Goal: Browse casually: Explore the website without a specific task or goal

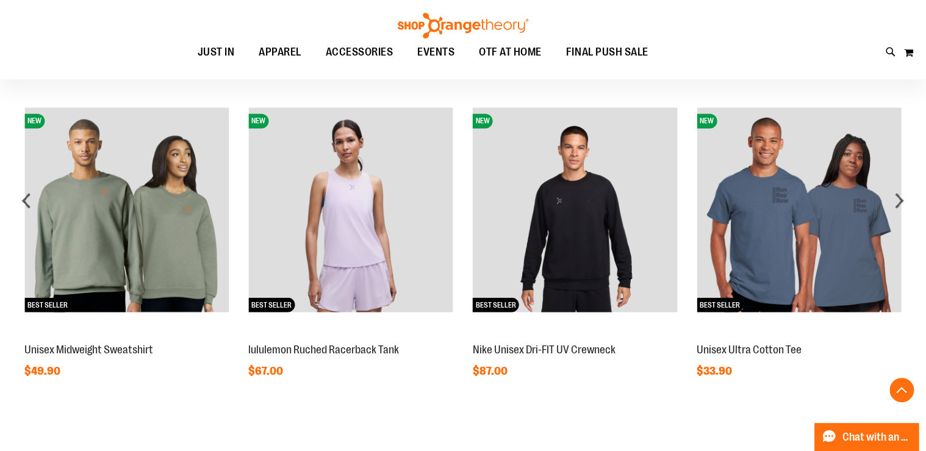
scroll to position [731, 0]
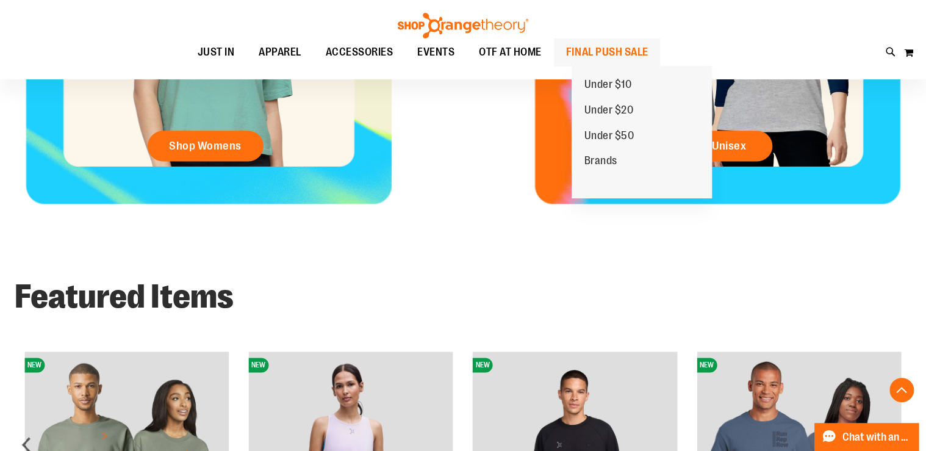
type input "**********"
click at [637, 45] on span "FINAL PUSH SALE" at bounding box center [607, 51] width 82 height 27
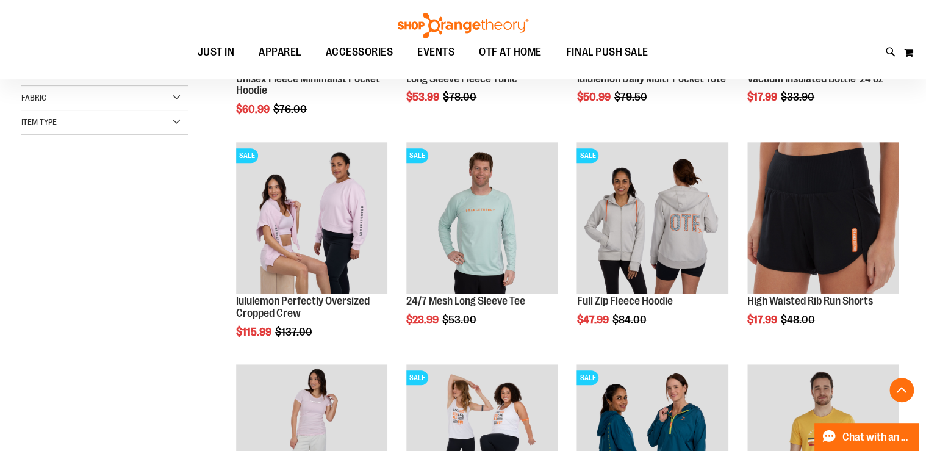
scroll to position [195, 0]
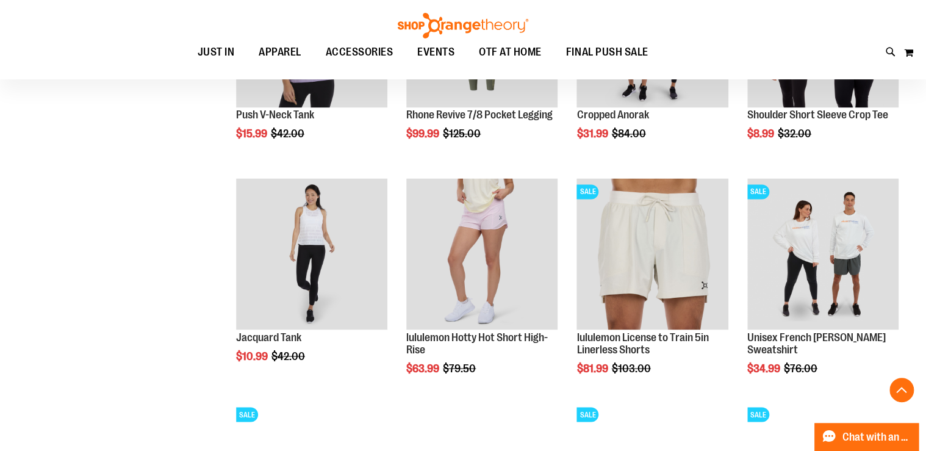
scroll to position [829, 0]
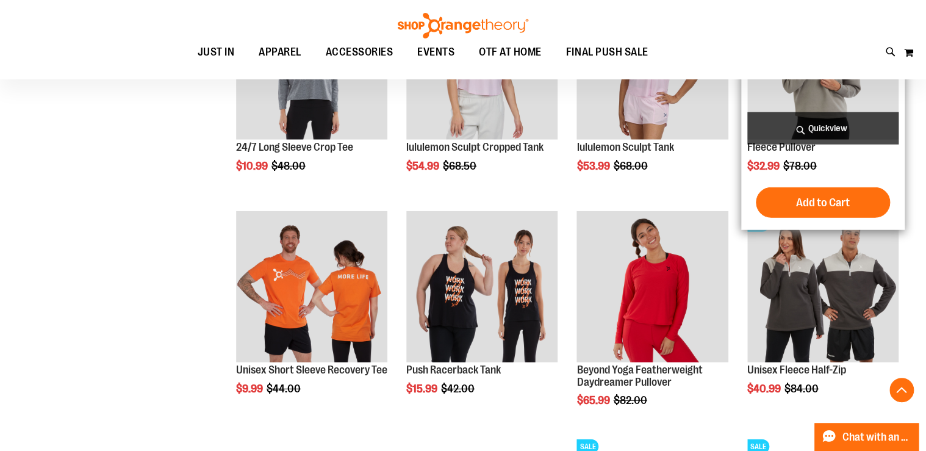
scroll to position [1463, 0]
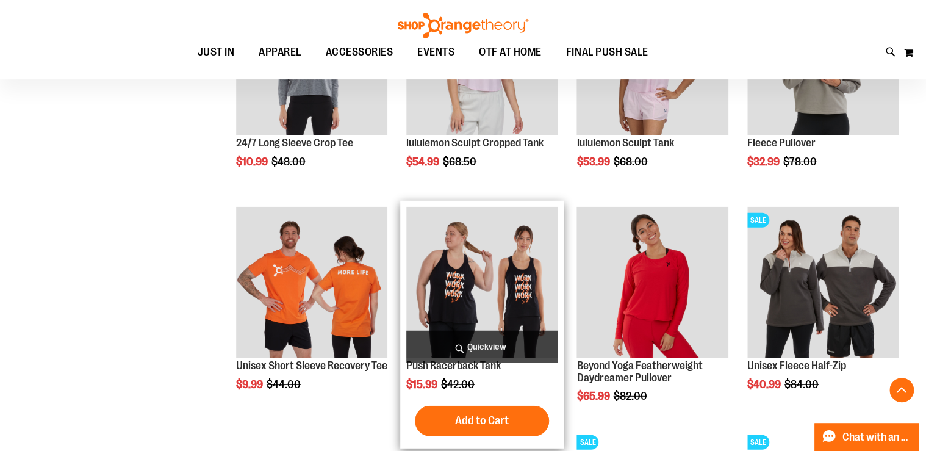
type input "**********"
click at [483, 282] on img "product" at bounding box center [481, 282] width 151 height 151
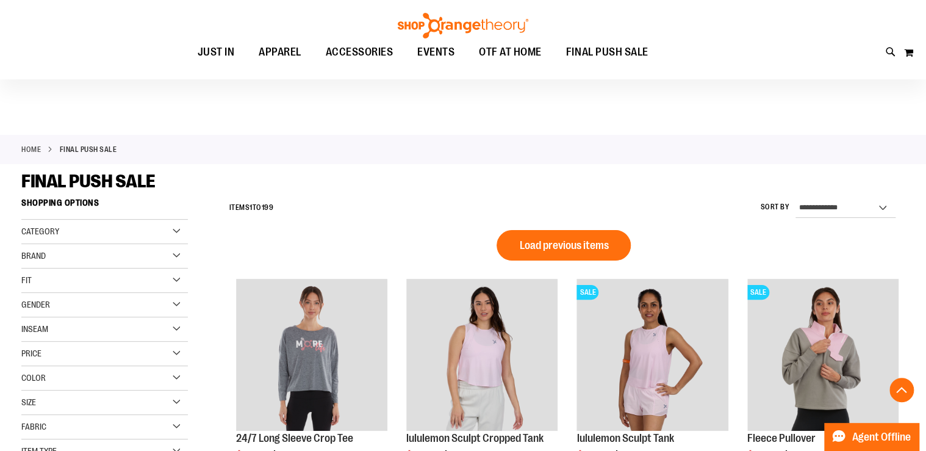
scroll to position [820, 0]
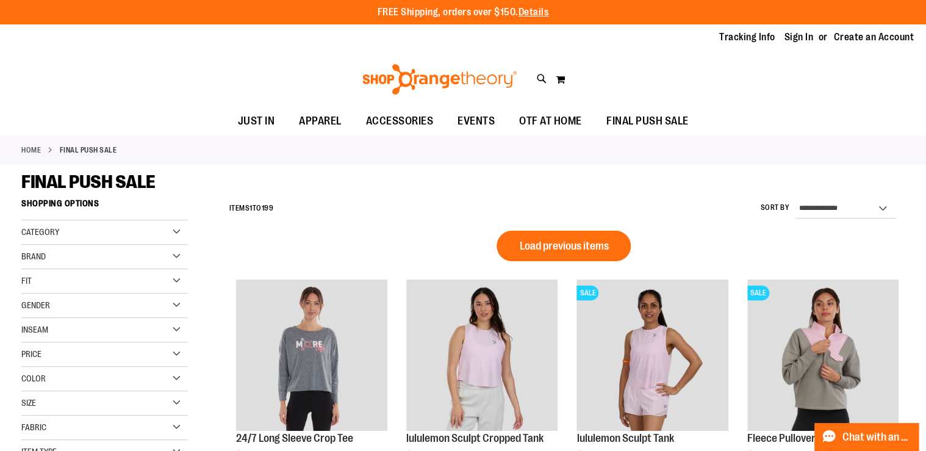
type input "**********"
click at [48, 275] on div "Fit" at bounding box center [104, 281] width 167 height 24
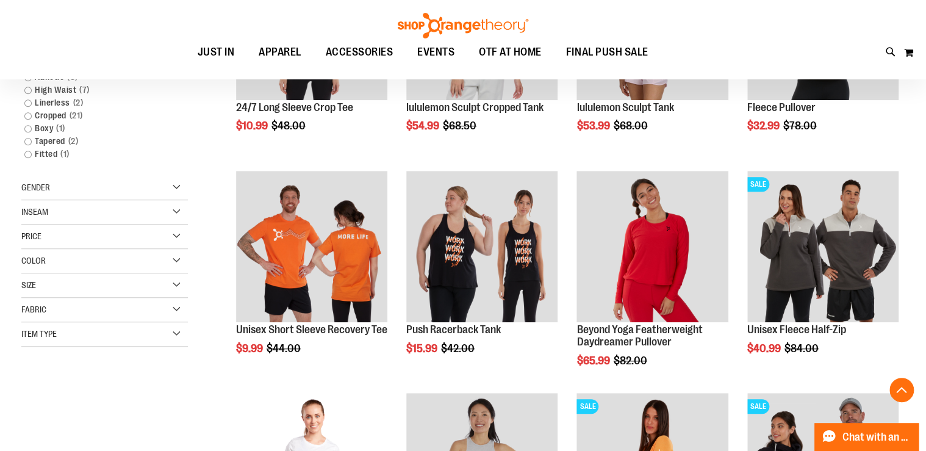
scroll to position [341, 0]
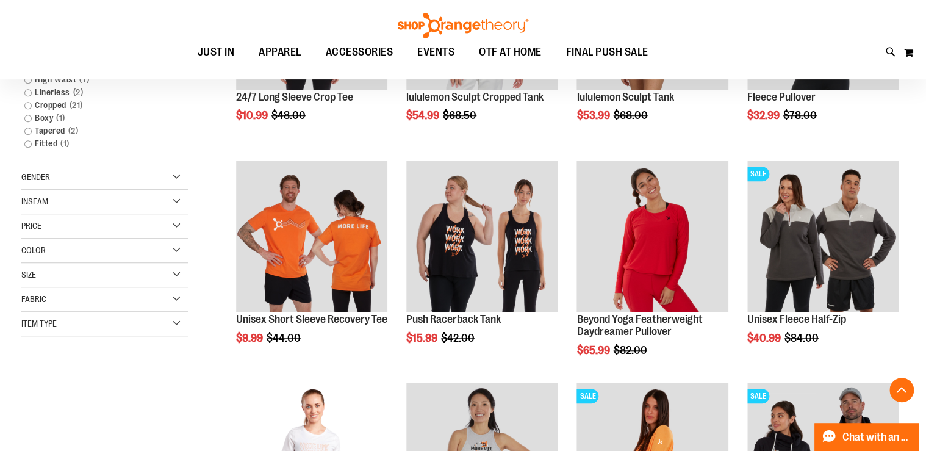
click at [51, 265] on div "Size" at bounding box center [104, 275] width 167 height 24
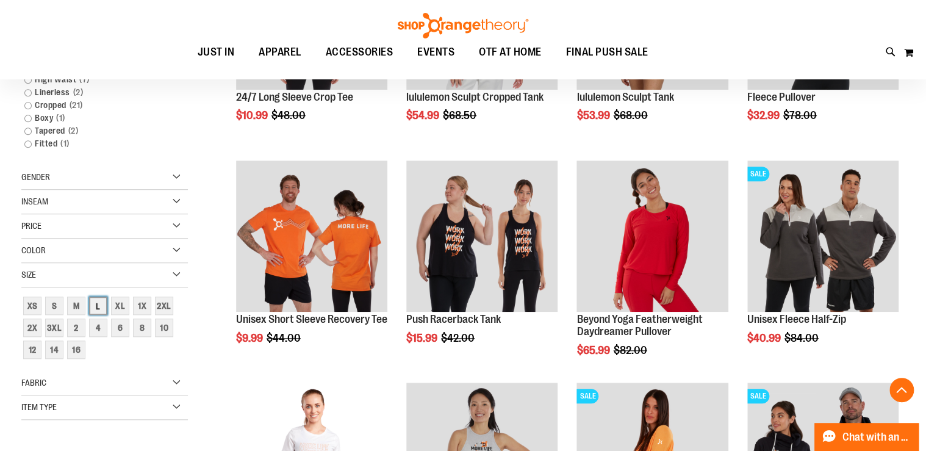
click at [101, 298] on div "L" at bounding box center [98, 305] width 18 height 18
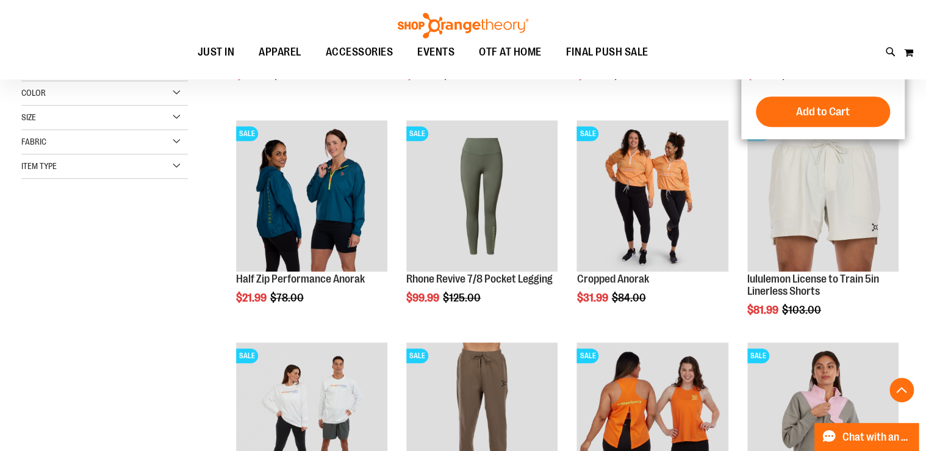
scroll to position [357, 0]
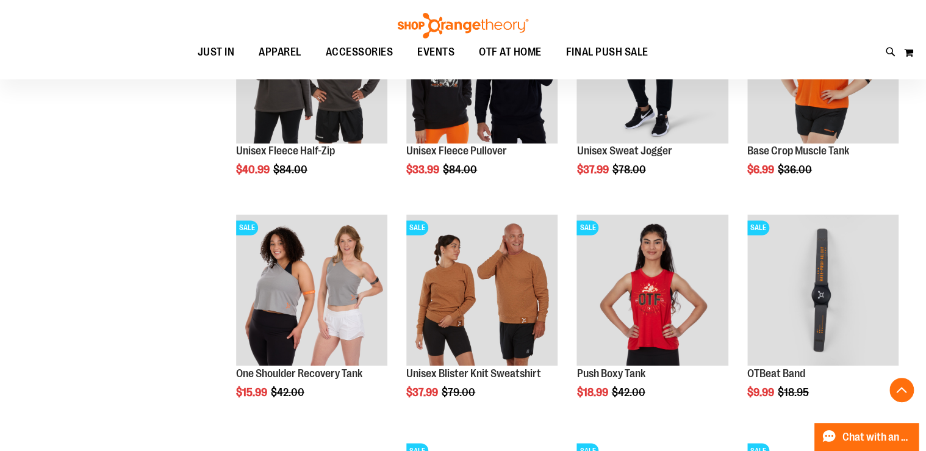
scroll to position [943, 0]
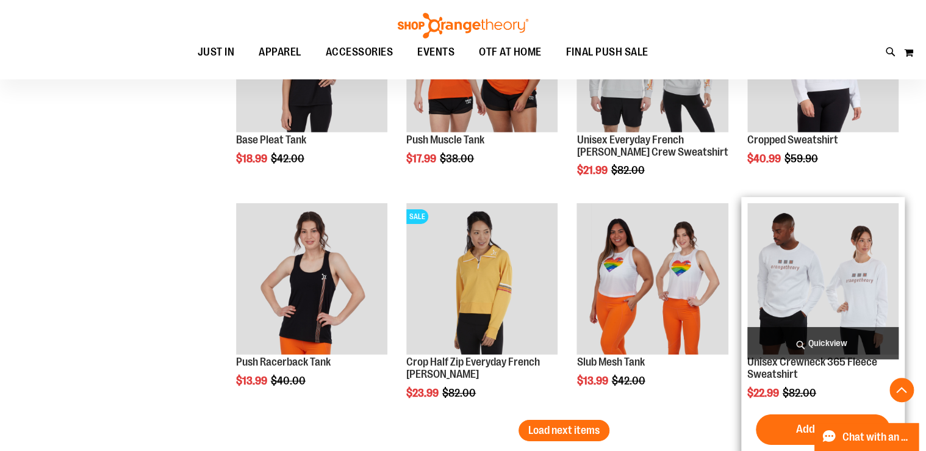
scroll to position [1870, 0]
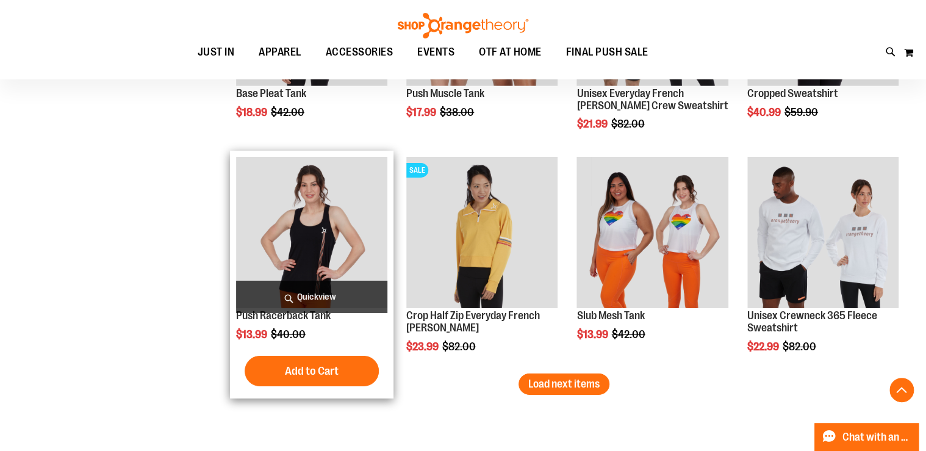
click at [371, 276] on img "product" at bounding box center [311, 232] width 151 height 151
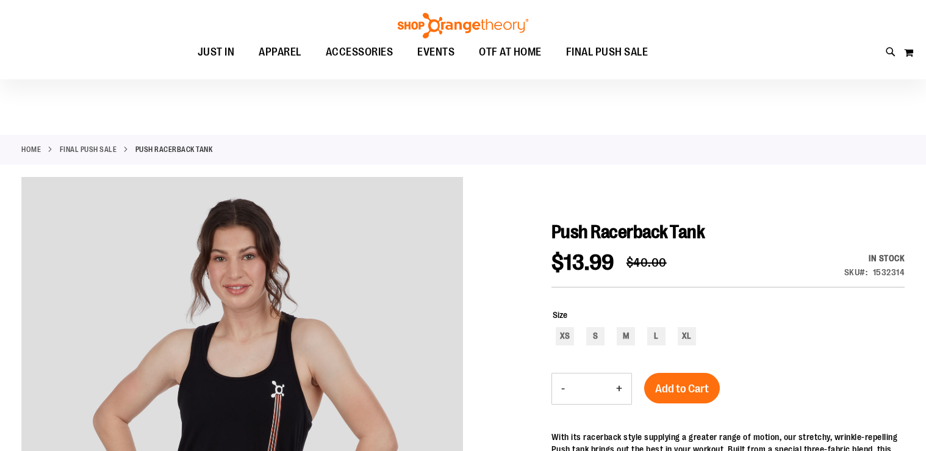
scroll to position [146, 0]
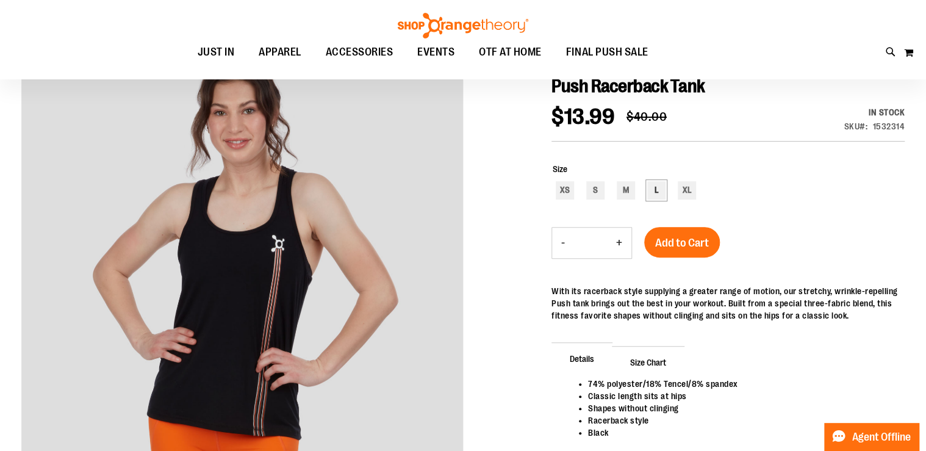
type input "**********"
click at [652, 186] on div "L" at bounding box center [656, 190] width 18 height 18
type input "***"
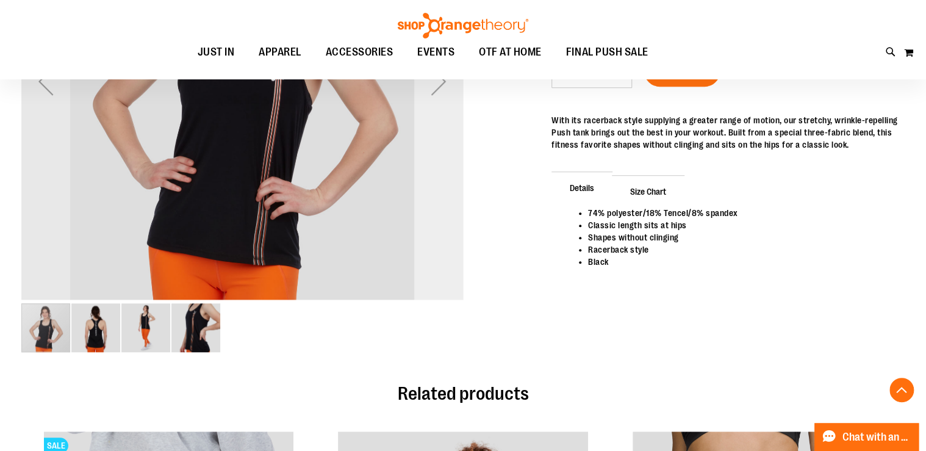
scroll to position [195, 0]
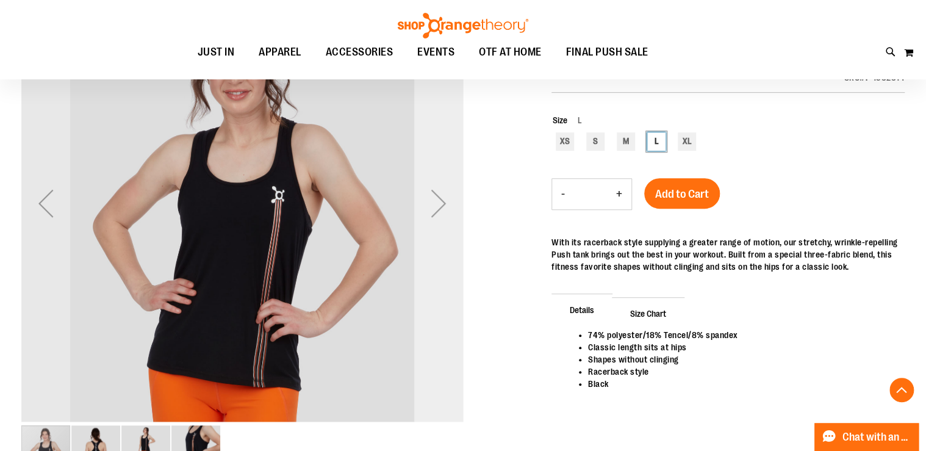
click at [434, 203] on div "Next" at bounding box center [438, 203] width 49 height 49
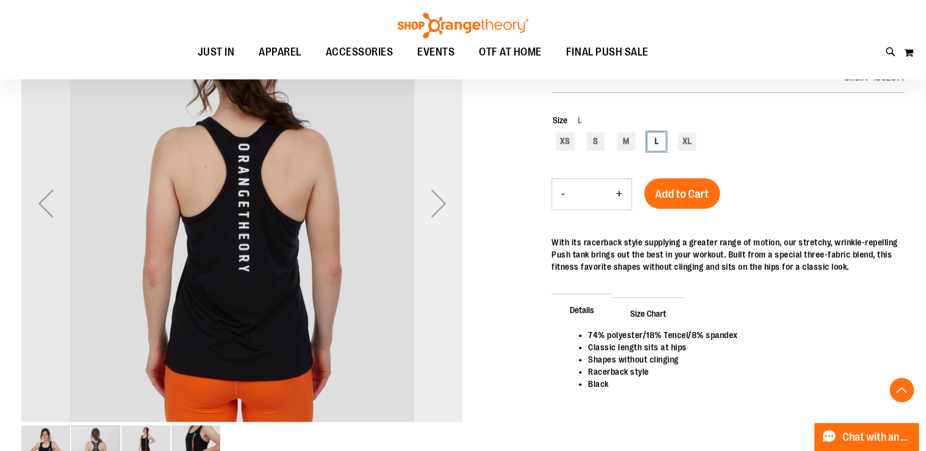
click at [434, 203] on div "Next" at bounding box center [438, 203] width 49 height 49
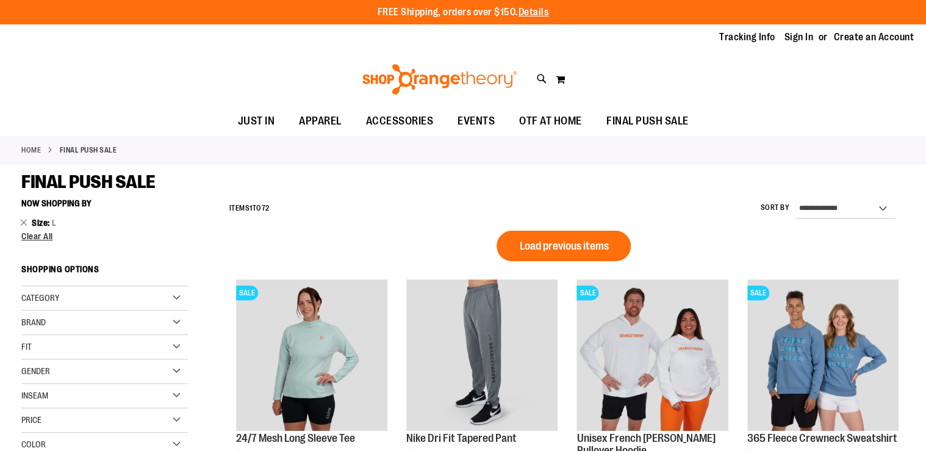
type input "**********"
click at [70, 286] on div "Category" at bounding box center [104, 298] width 167 height 24
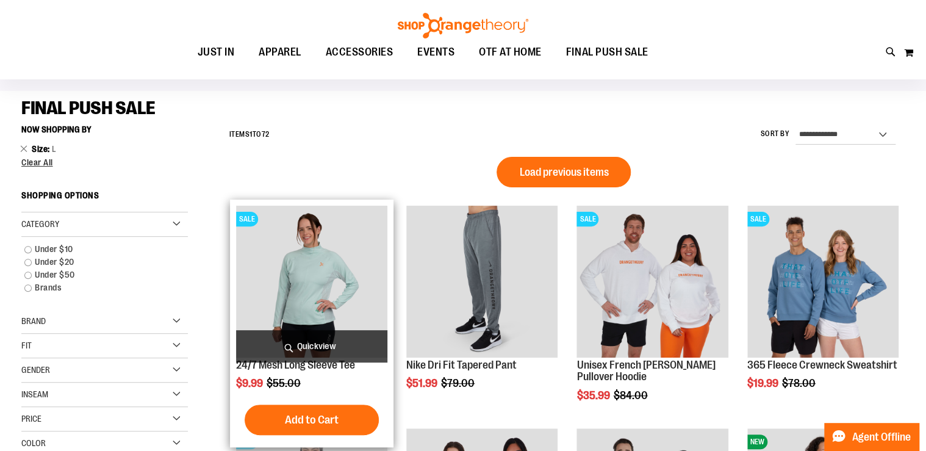
scroll to position [98, 0]
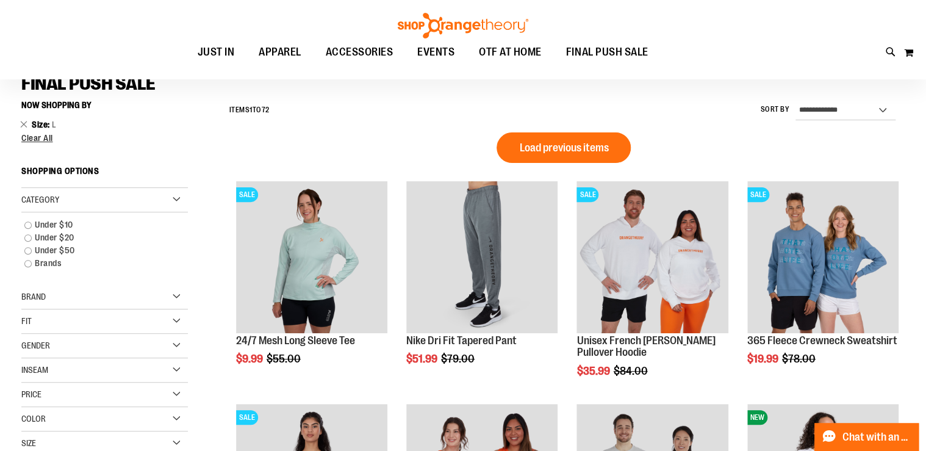
click at [81, 293] on div "Brand" at bounding box center [104, 297] width 167 height 24
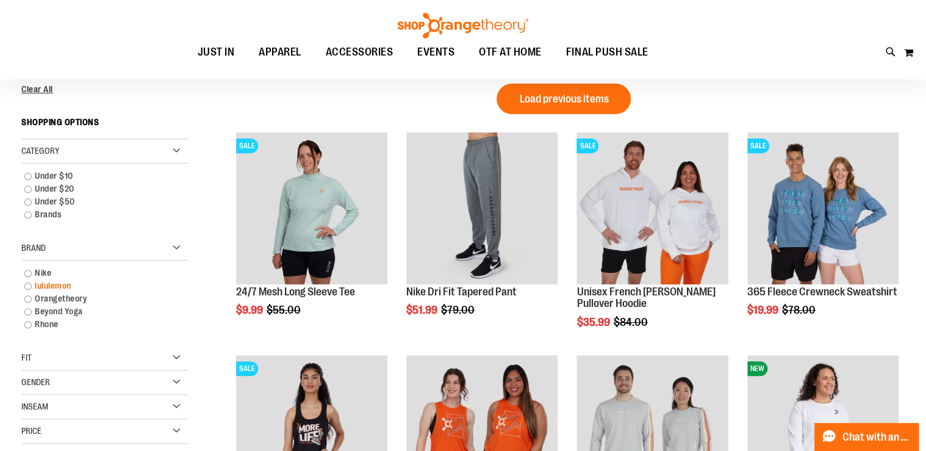
click at [62, 284] on link "lululemon" at bounding box center [98, 285] width 160 height 13
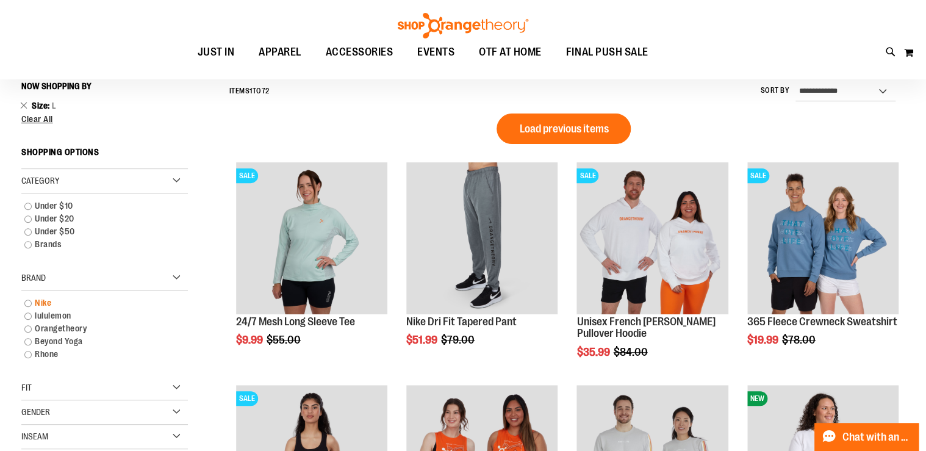
scroll to position [113, 0]
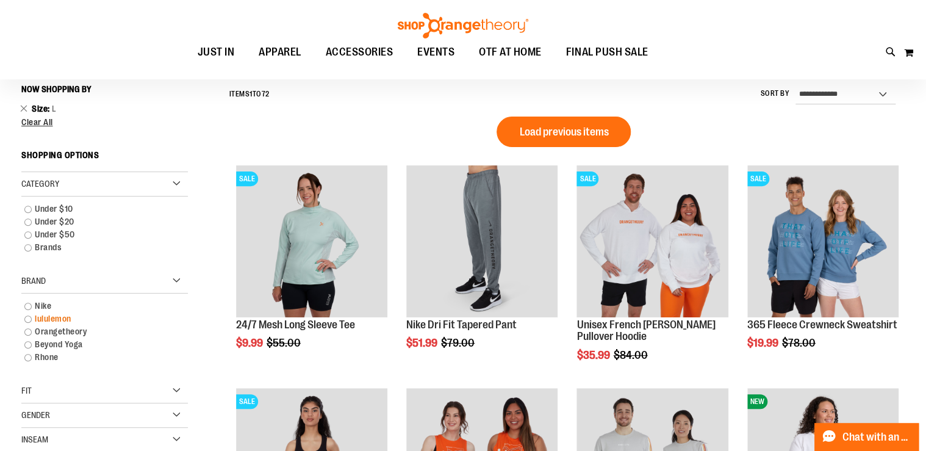
click at [29, 318] on link "lululemon" at bounding box center [98, 318] width 160 height 13
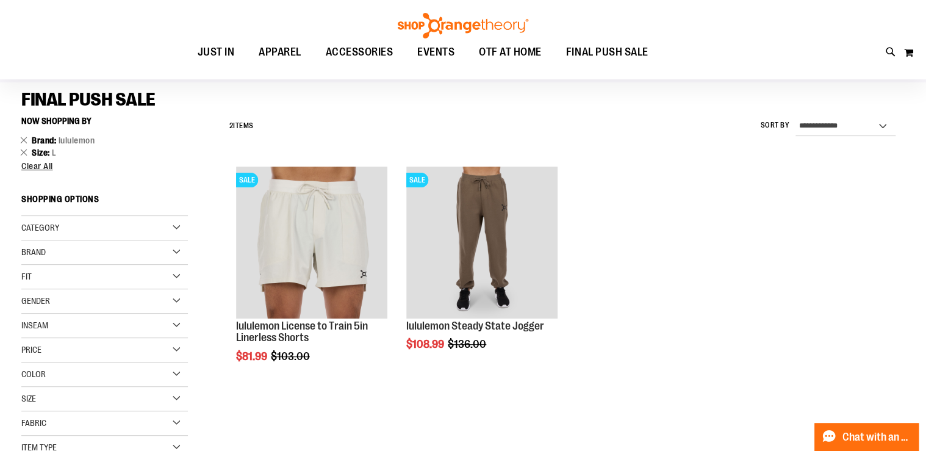
scroll to position [65, 0]
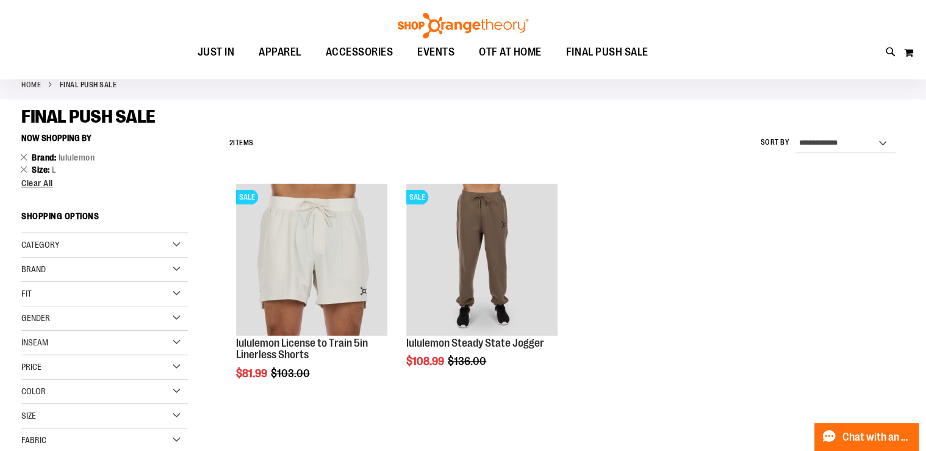
click at [49, 242] on span "Category" at bounding box center [40, 245] width 38 height 10
click at [46, 300] on span "Brand" at bounding box center [33, 303] width 24 height 10
click at [29, 327] on link "Nike" at bounding box center [98, 328] width 160 height 13
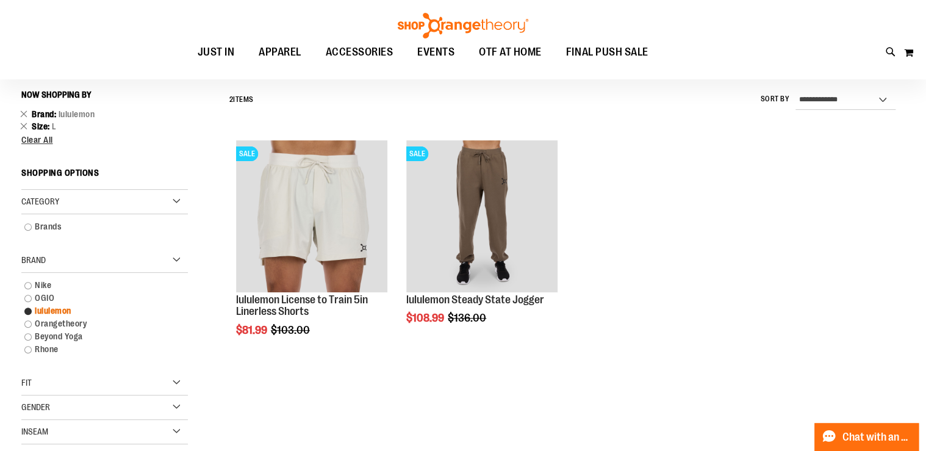
scroll to position [113, 0]
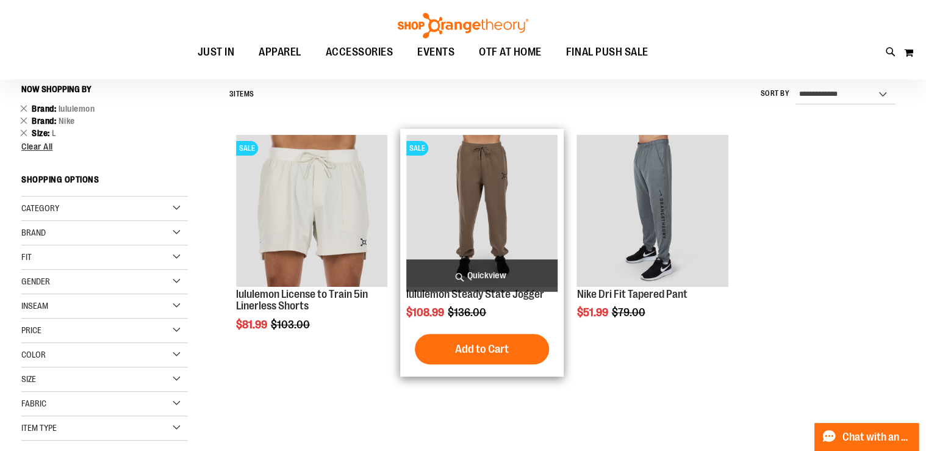
click at [491, 206] on img "product" at bounding box center [481, 210] width 151 height 151
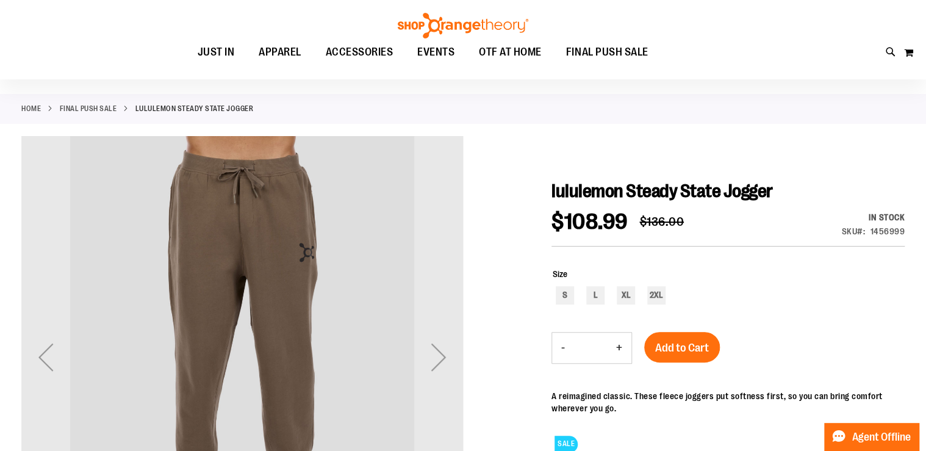
scroll to position [97, 0]
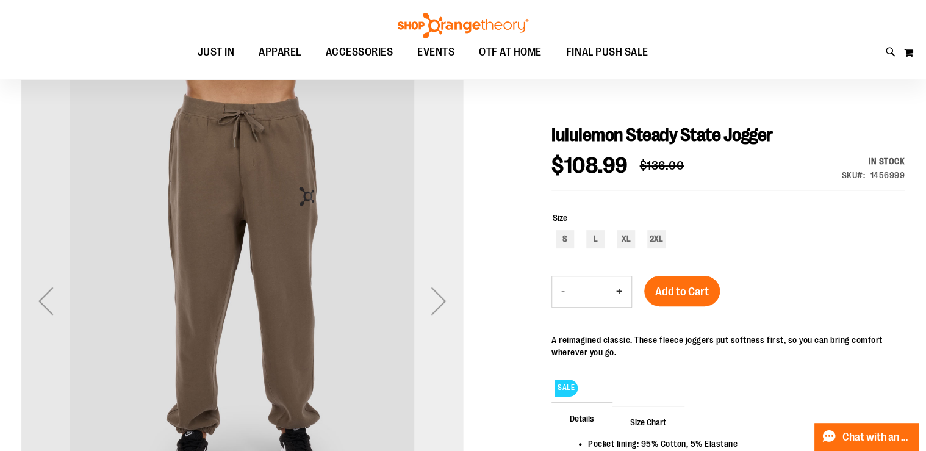
type input "**********"
click at [448, 297] on div "Next" at bounding box center [438, 300] width 49 height 49
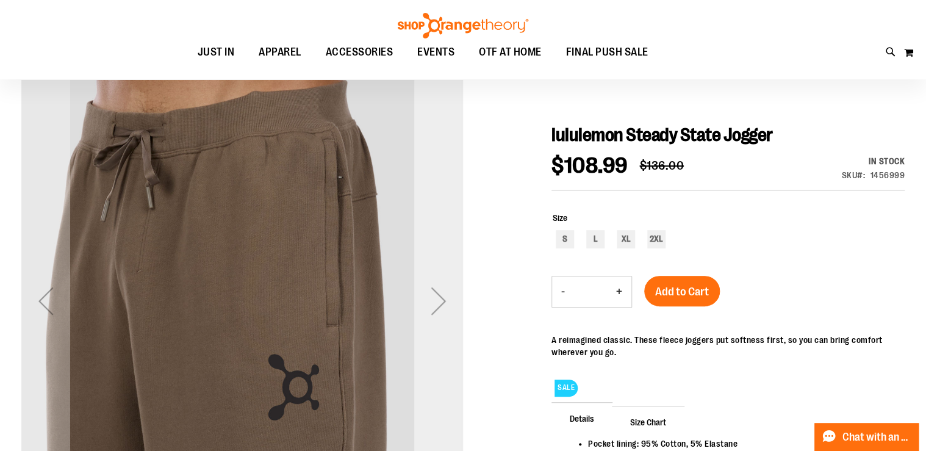
click at [433, 298] on div "Next" at bounding box center [438, 300] width 49 height 49
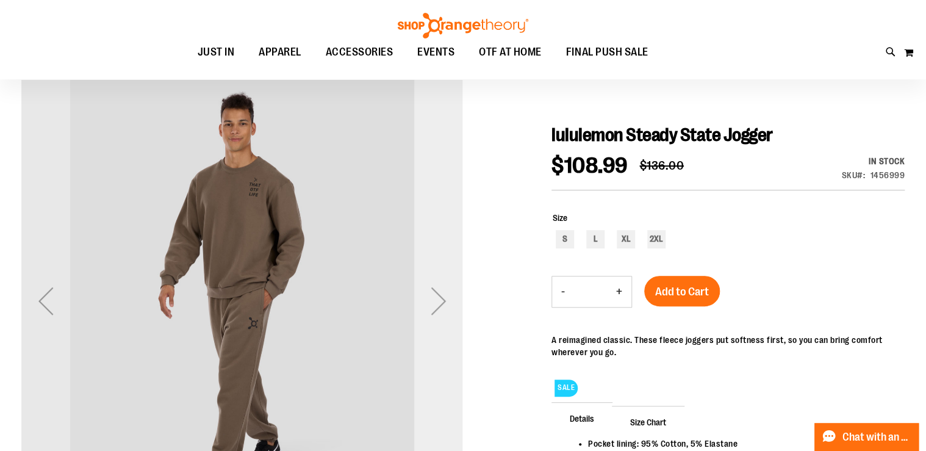
click at [433, 298] on div "Next" at bounding box center [438, 300] width 49 height 49
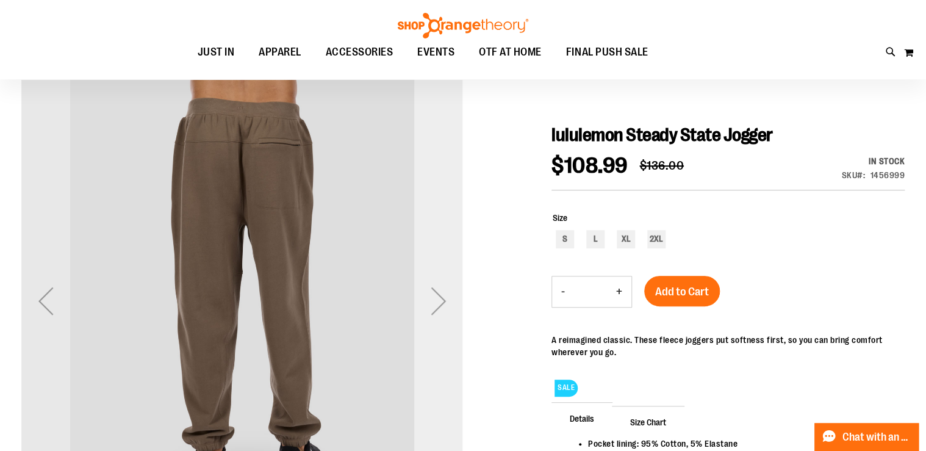
click at [433, 298] on div "Next" at bounding box center [438, 300] width 49 height 49
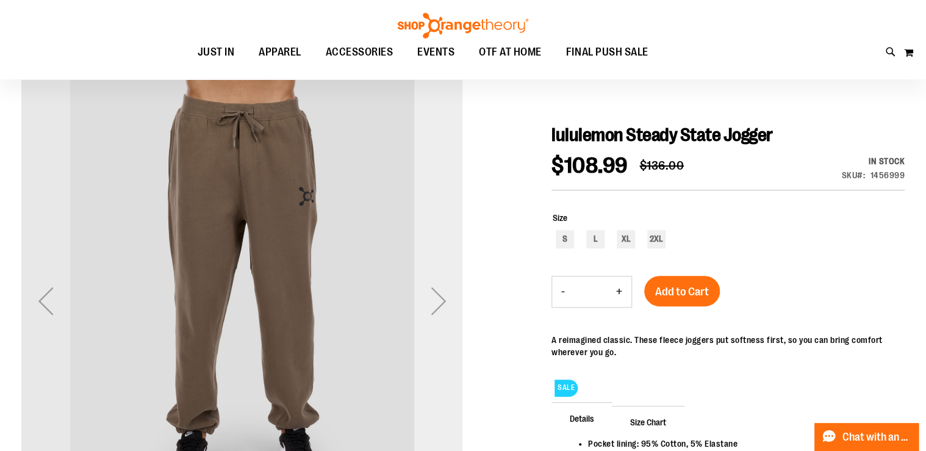
click at [433, 296] on div "Next" at bounding box center [438, 300] width 49 height 49
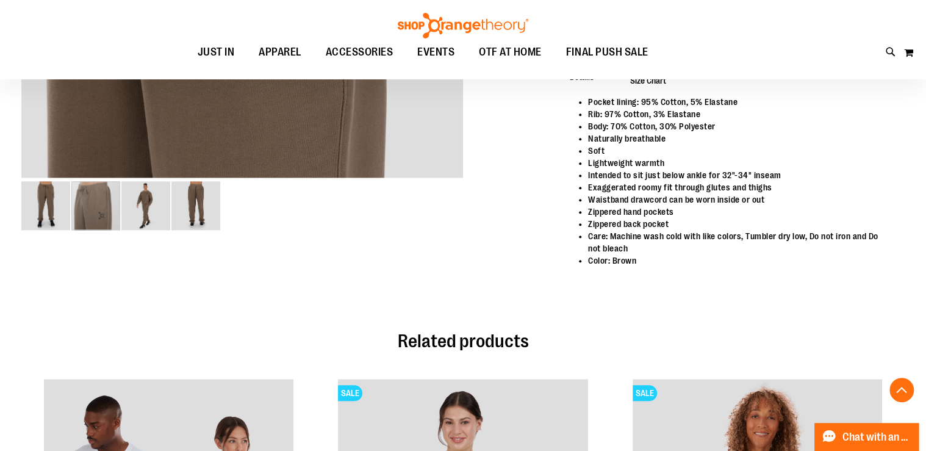
scroll to position [731, 0]
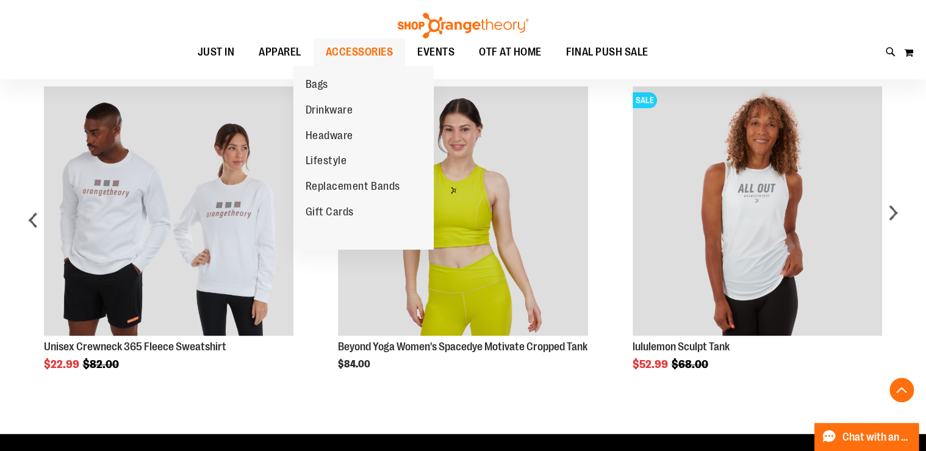
click at [351, 52] on span "ACCESSORIES" at bounding box center [360, 51] width 68 height 27
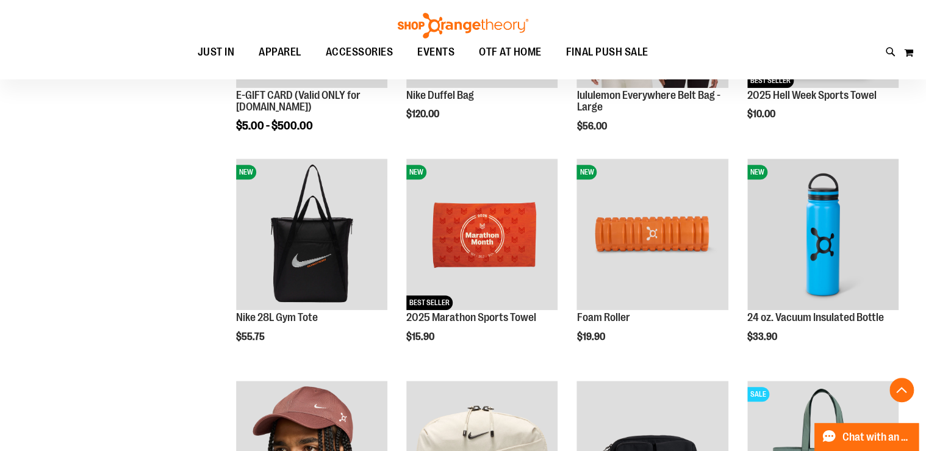
scroll to position [341, 0]
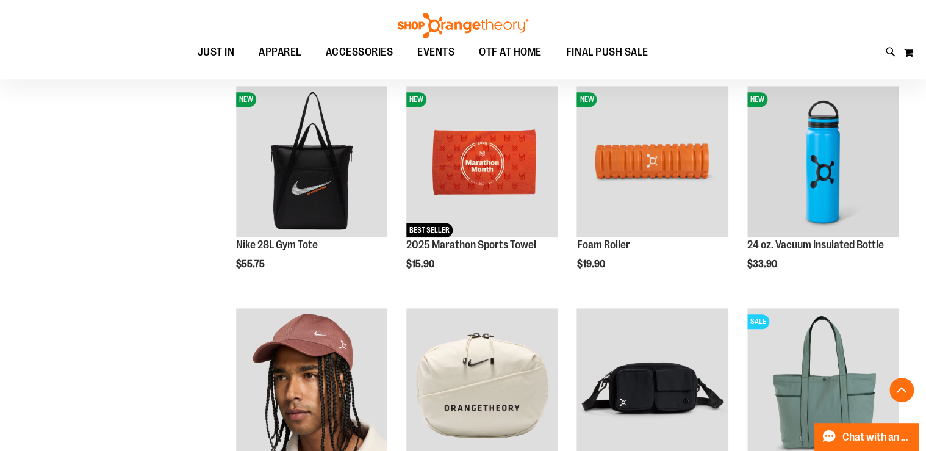
scroll to position [487, 0]
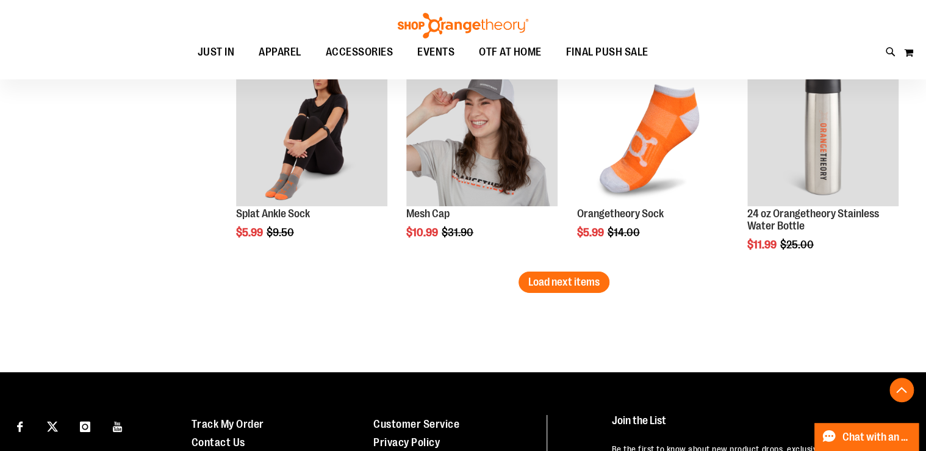
scroll to position [2000, 0]
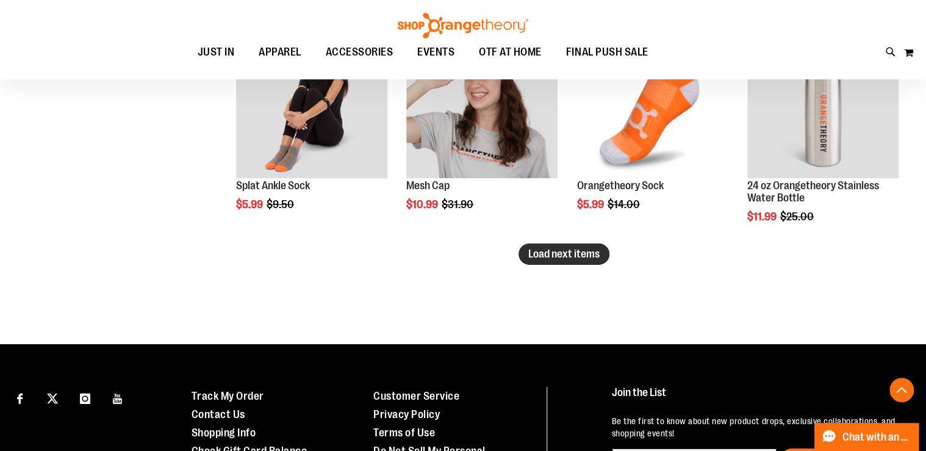
type input "**********"
click at [572, 256] on span "Load next items" at bounding box center [563, 254] width 71 height 12
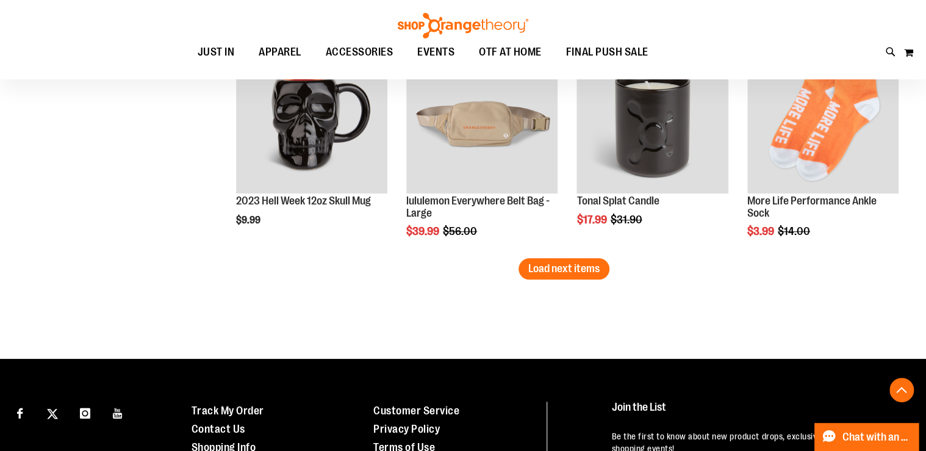
scroll to position [2684, 0]
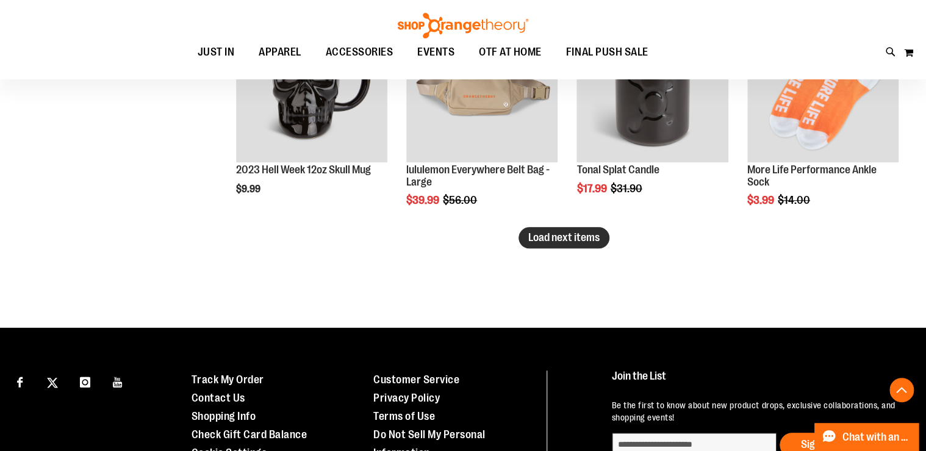
click at [536, 238] on span "Load next items" at bounding box center [563, 237] width 71 height 12
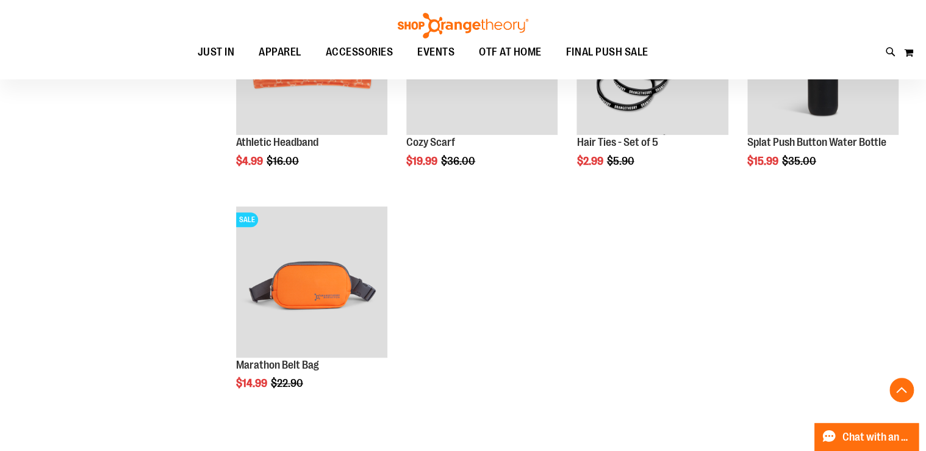
scroll to position [2976, 0]
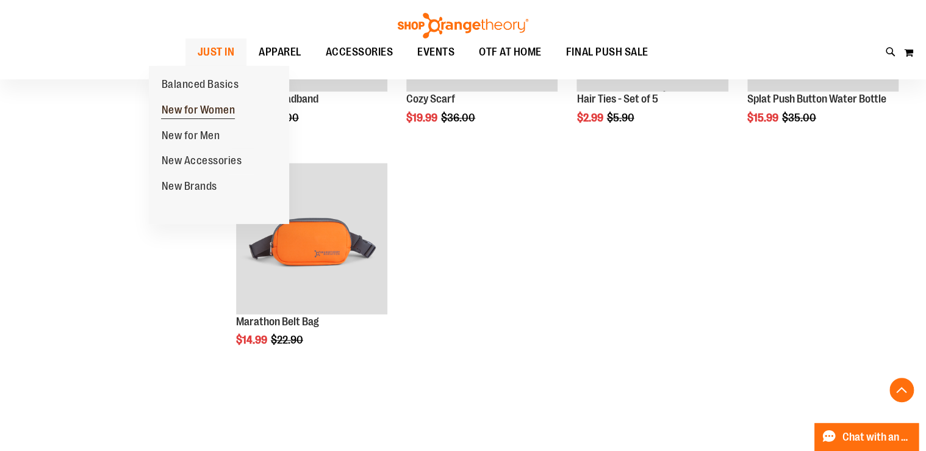
click at [205, 107] on span "New for Women" at bounding box center [198, 111] width 74 height 15
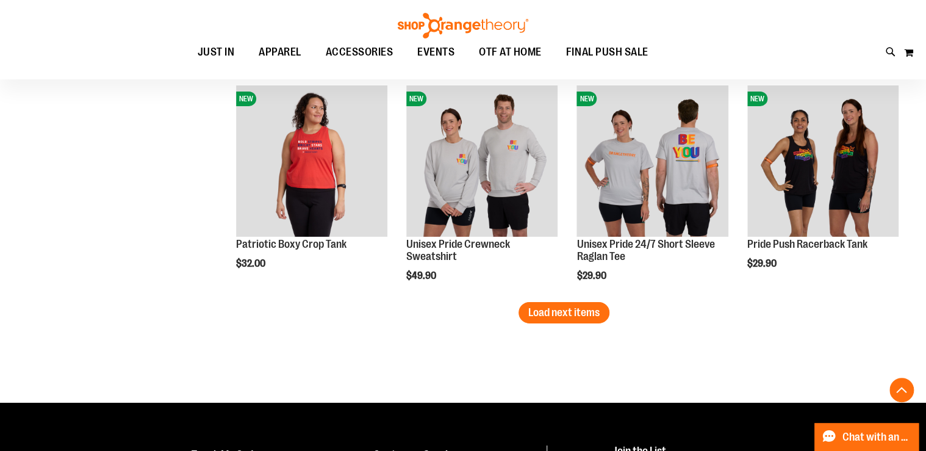
scroll to position [1951, 0]
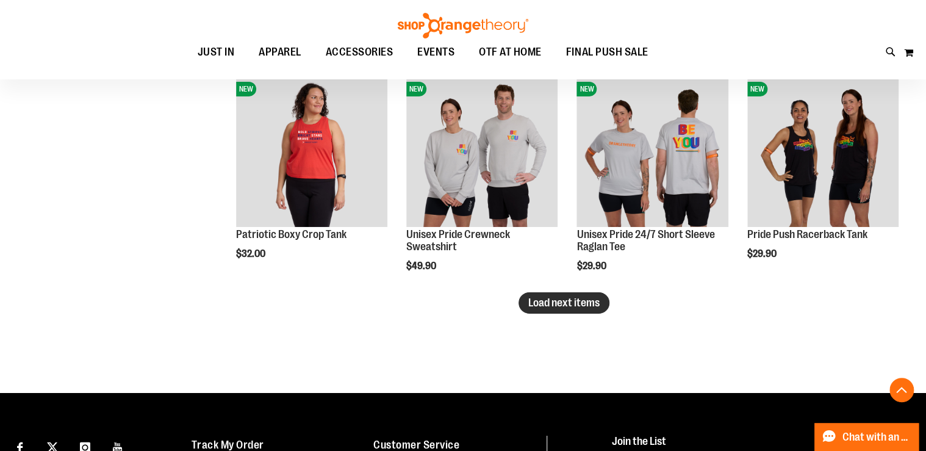
type input "**********"
click at [549, 306] on span "Load next items" at bounding box center [563, 302] width 71 height 12
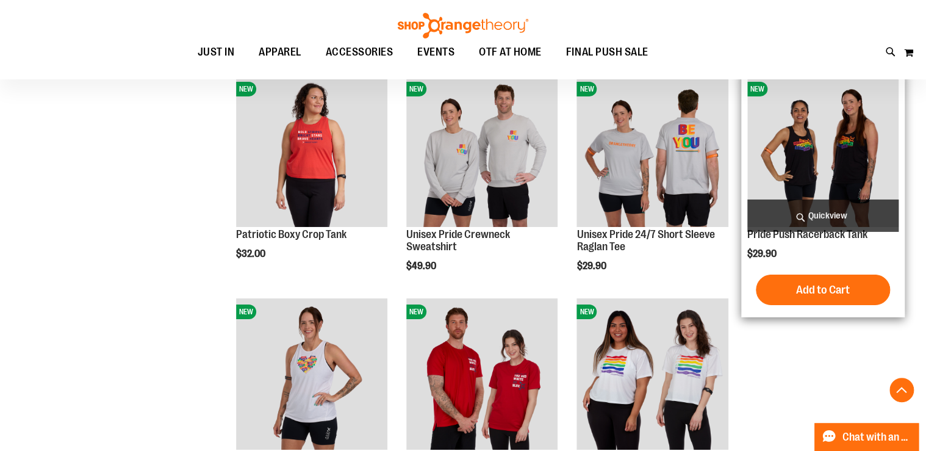
click at [814, 153] on img "product" at bounding box center [822, 151] width 151 height 151
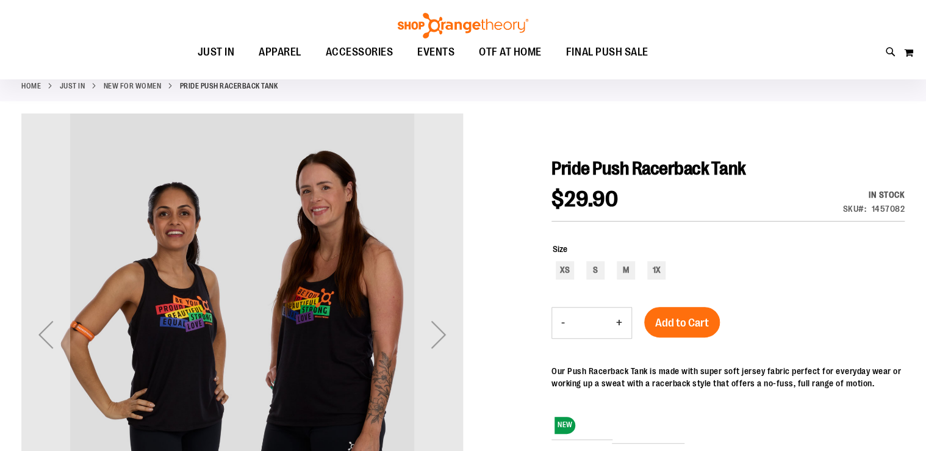
scroll to position [97, 0]
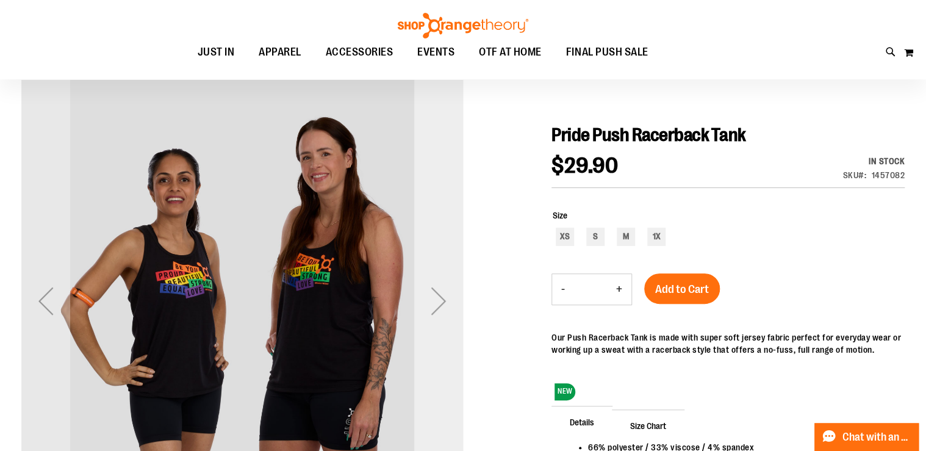
type input "**********"
click at [442, 300] on div "Next" at bounding box center [438, 300] width 49 height 49
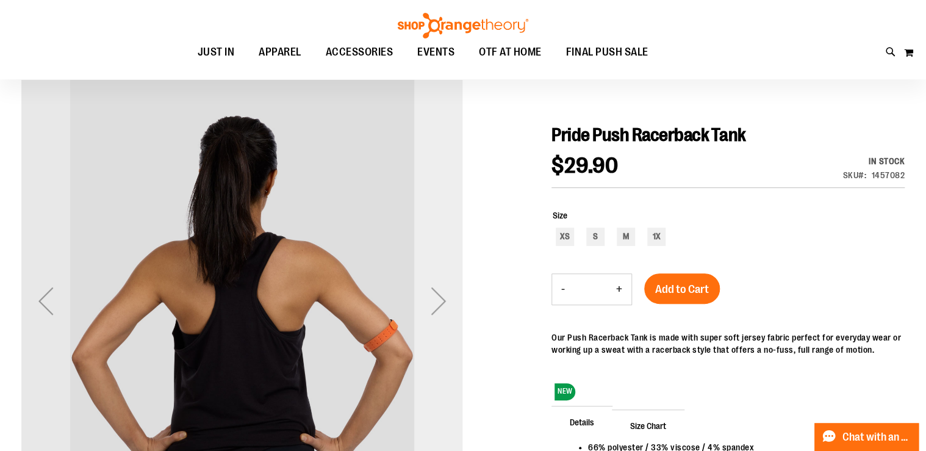
click at [442, 300] on div "Next" at bounding box center [438, 300] width 49 height 49
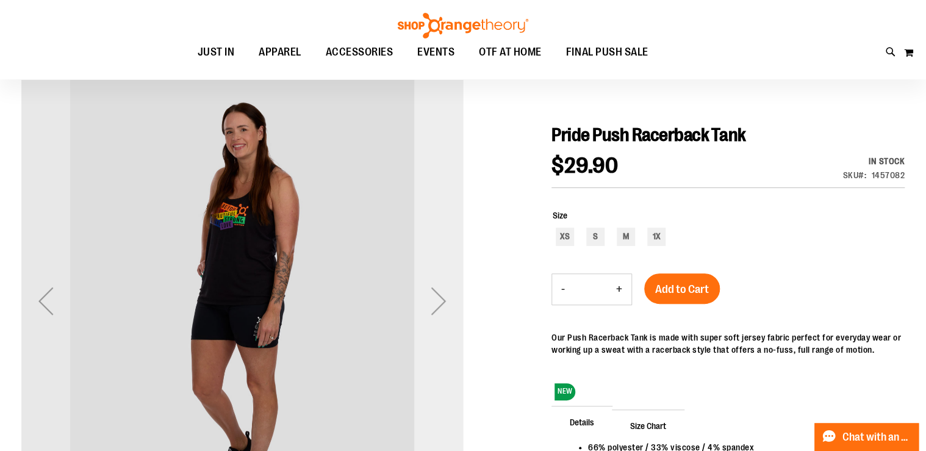
click at [442, 300] on div "Next" at bounding box center [438, 300] width 49 height 49
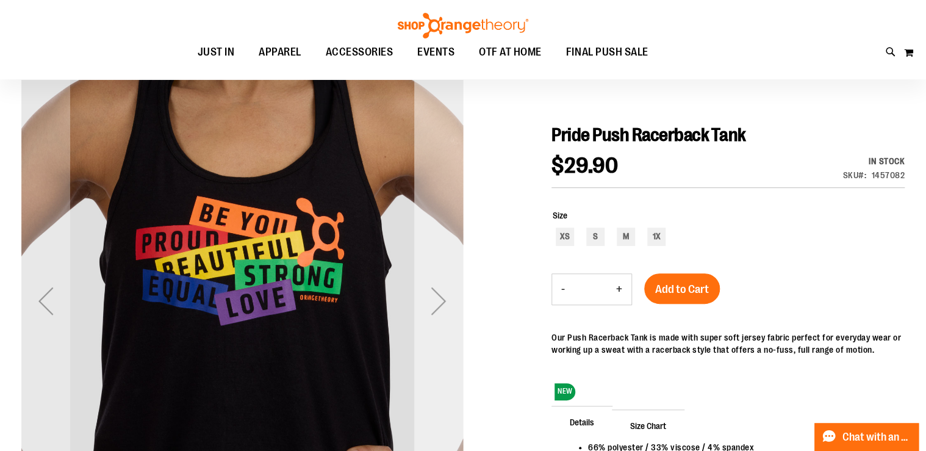
click at [442, 300] on div "Next" at bounding box center [438, 300] width 49 height 49
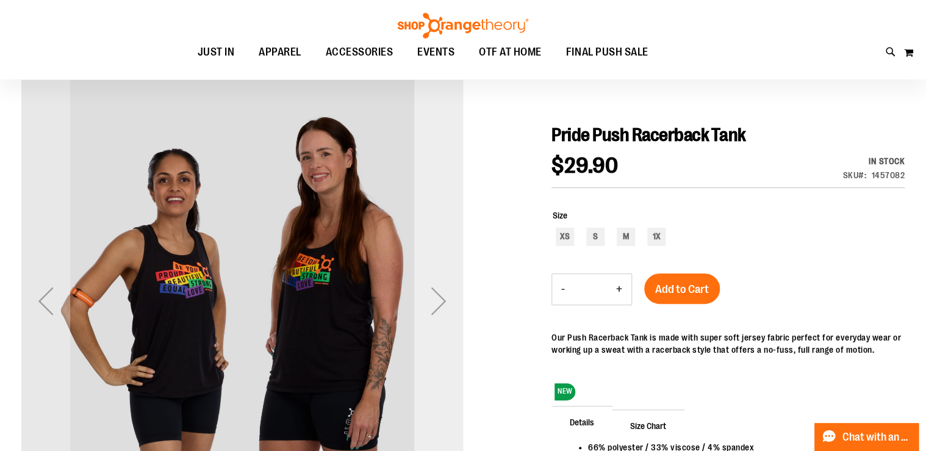
click at [442, 300] on div "Next" at bounding box center [438, 300] width 49 height 49
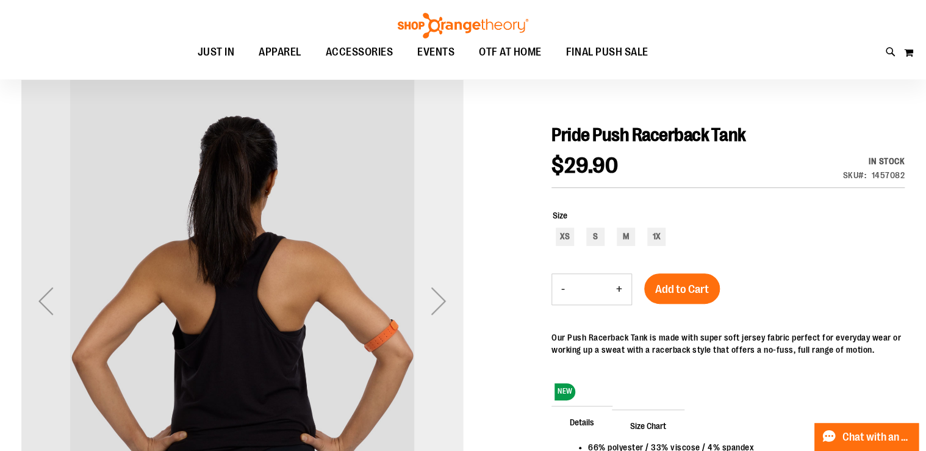
click at [442, 300] on div "Next" at bounding box center [438, 300] width 49 height 49
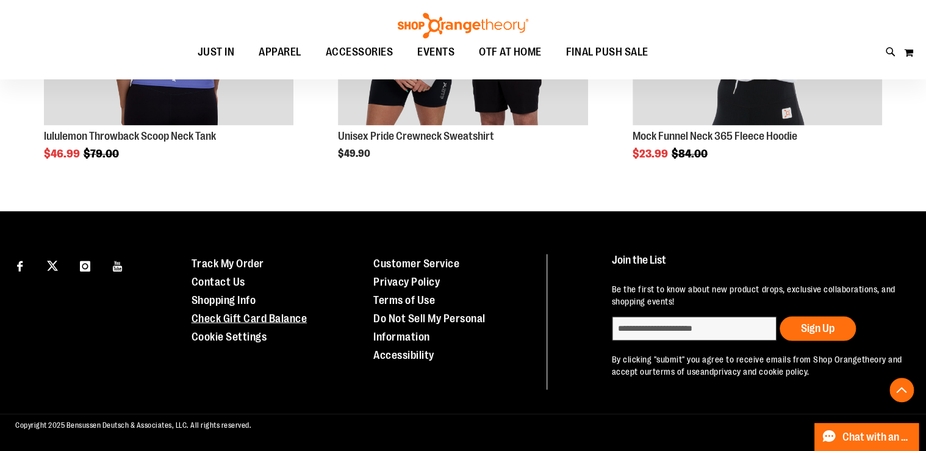
scroll to position [922, 0]
click at [524, 57] on span "OTF AT HOME" at bounding box center [510, 51] width 63 height 27
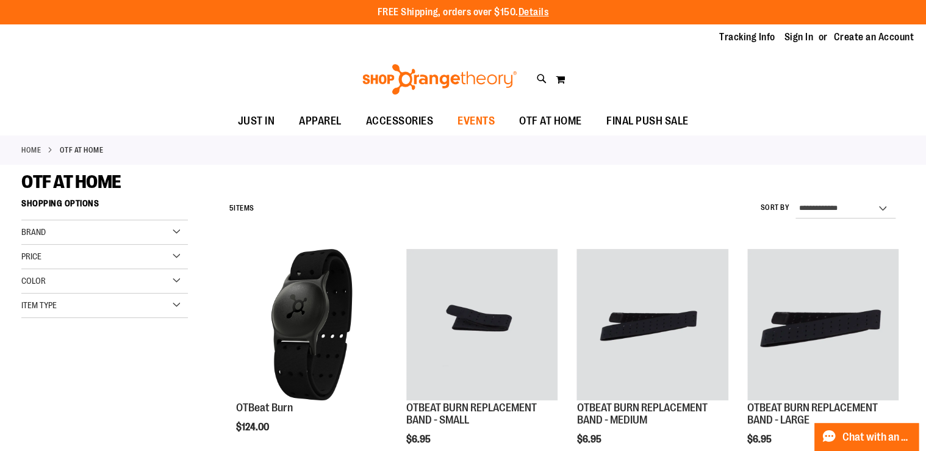
type input "**********"
click at [487, 117] on span "EVENTS" at bounding box center [476, 120] width 37 height 27
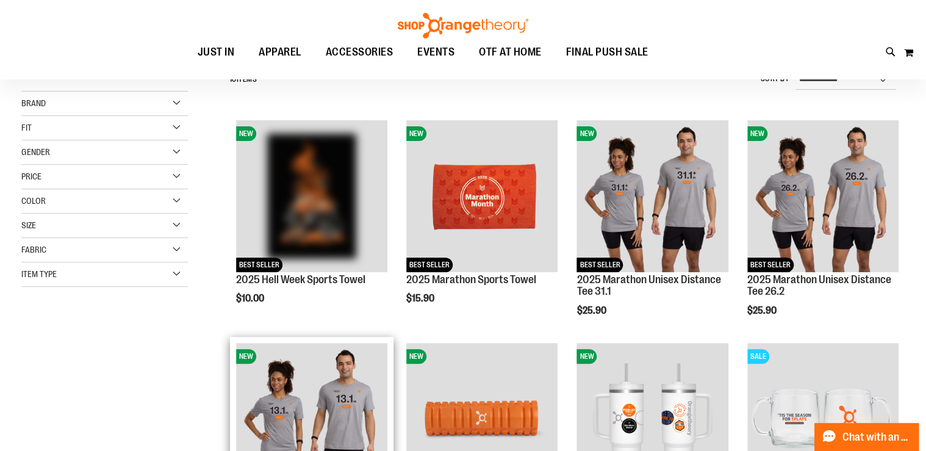
scroll to position [146, 0]
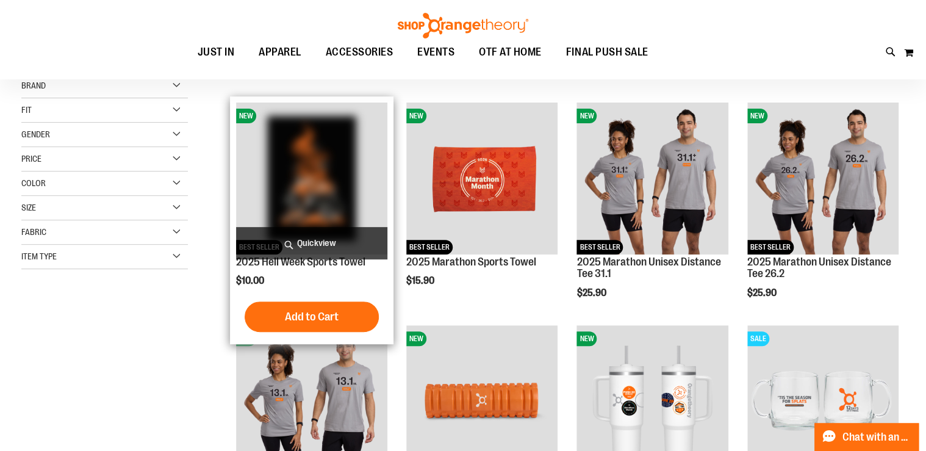
type input "**********"
click at [329, 181] on img "product" at bounding box center [311, 177] width 151 height 151
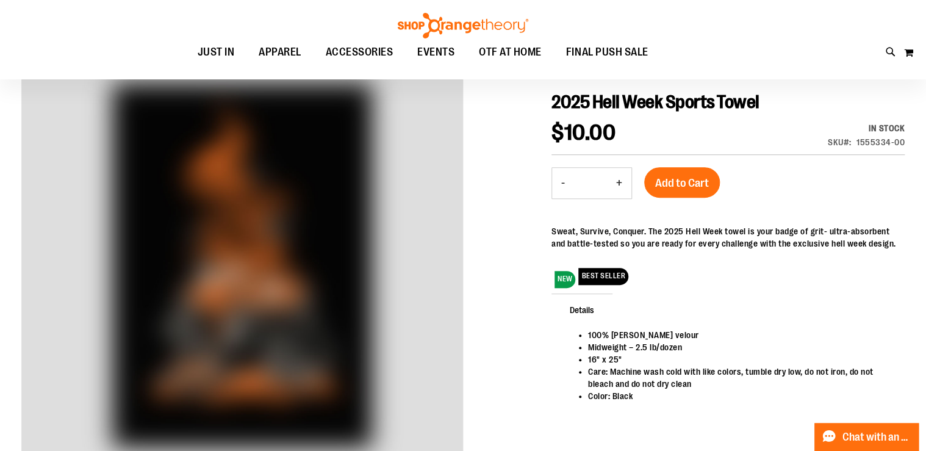
scroll to position [146, 0]
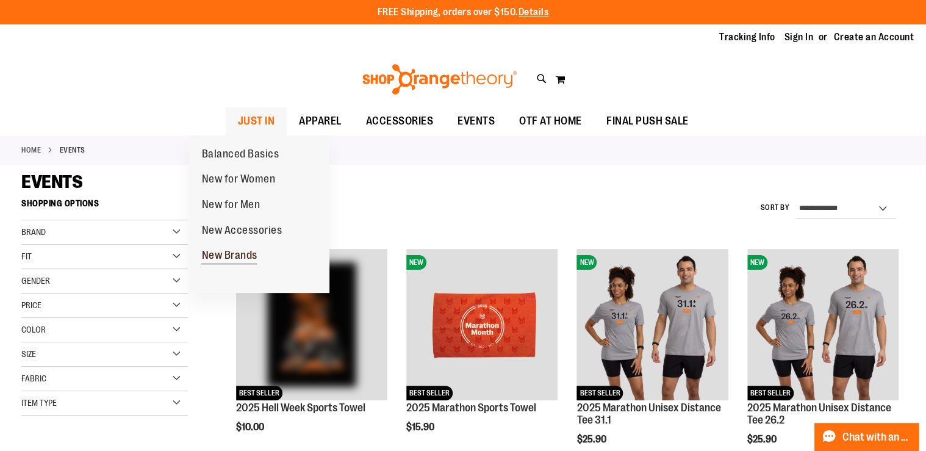
type input "**********"
click at [230, 256] on span "New Brands" at bounding box center [229, 256] width 56 height 15
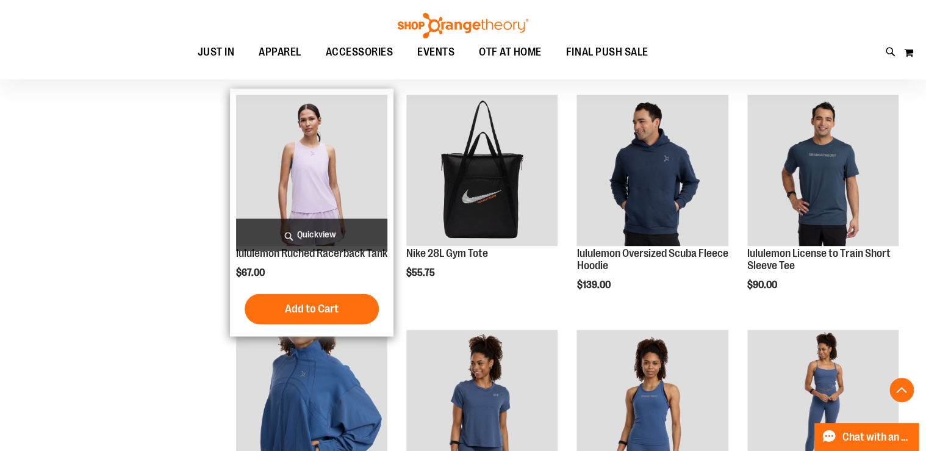
scroll to position [731, 0]
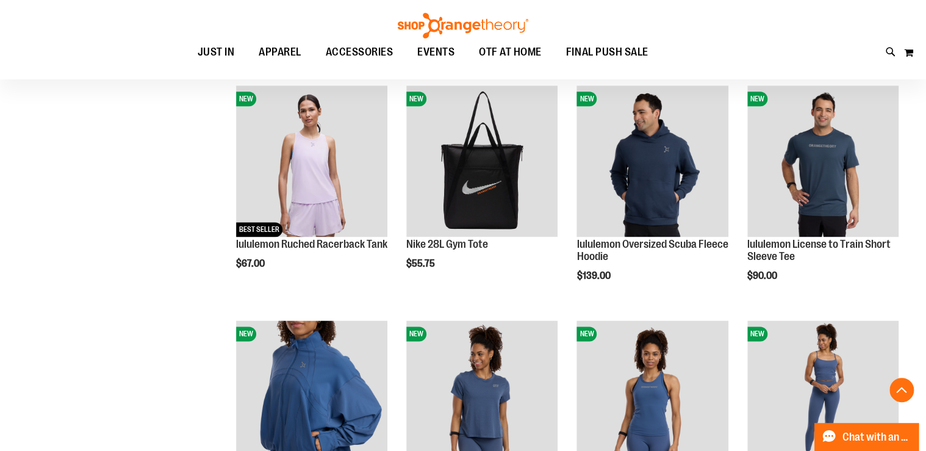
type input "**********"
click at [490, 20] on img at bounding box center [463, 26] width 134 height 26
